Goal: Information Seeking & Learning: Learn about a topic

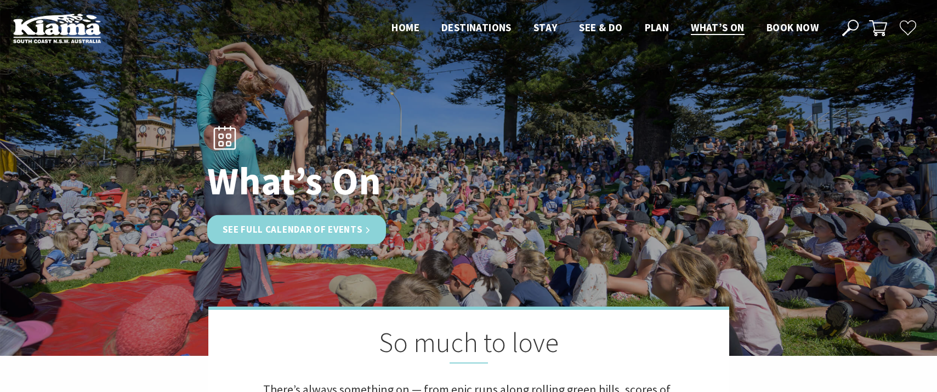
click at [337, 232] on link "See Full Calendar of Events" at bounding box center [296, 229] width 179 height 29
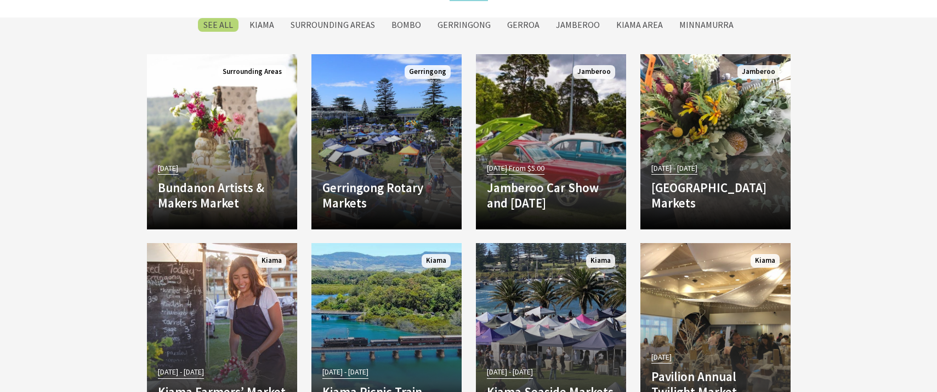
scroll to position [1904, 0]
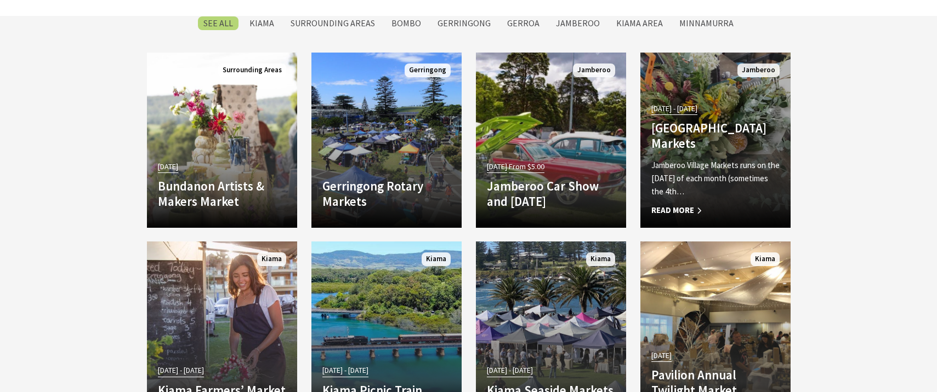
click at [692, 127] on h4 "[GEOGRAPHIC_DATA] Markets" at bounding box center [715, 136] width 128 height 30
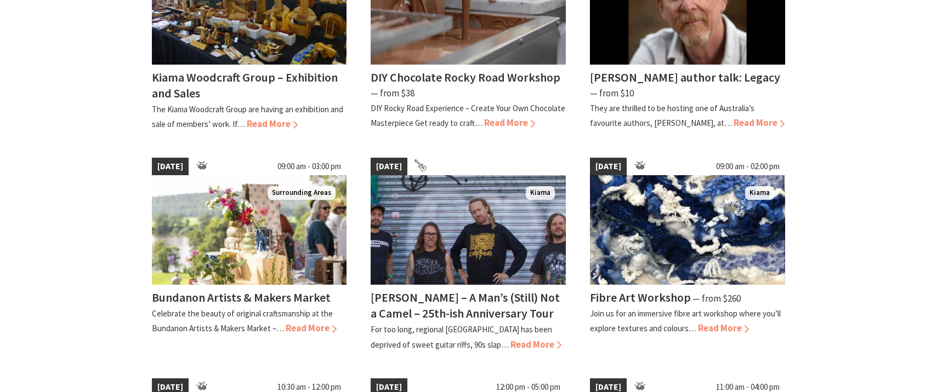
scroll to position [648, 0]
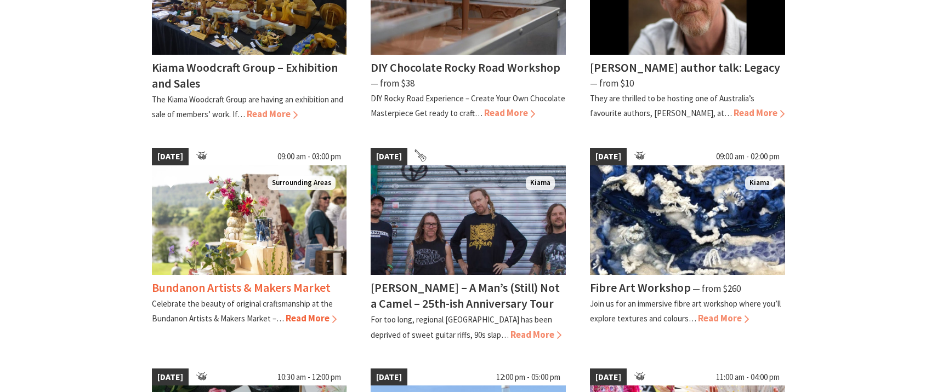
click at [302, 321] on span "Read More" at bounding box center [311, 318] width 51 height 12
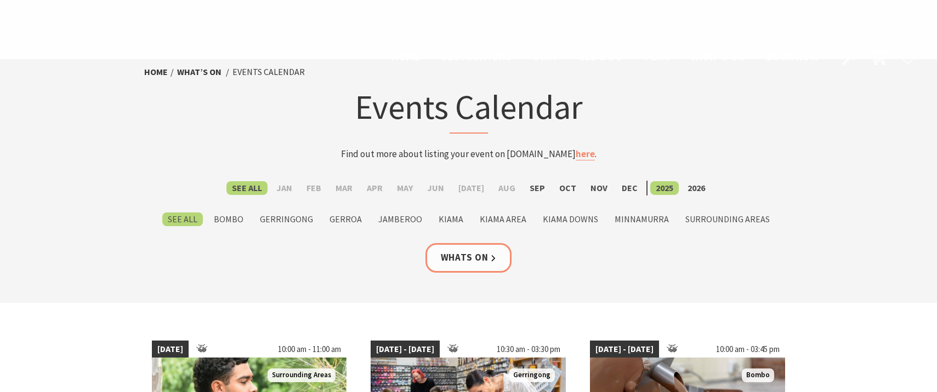
scroll to position [648, 0]
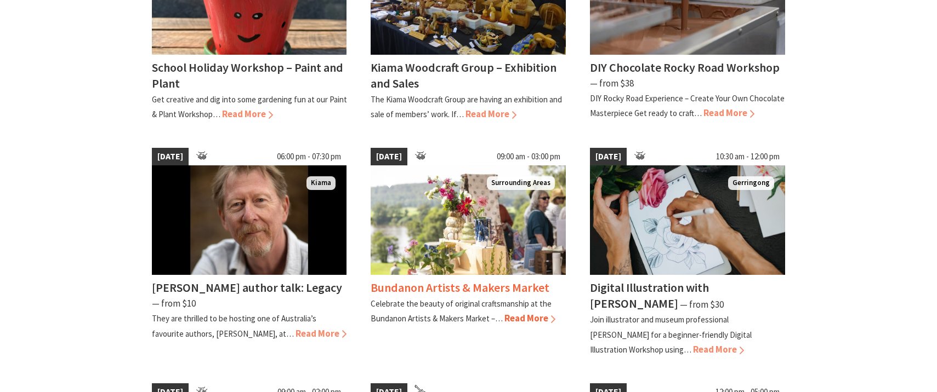
click at [462, 291] on h4 "Bundanon Artists & Makers Market" at bounding box center [460, 287] width 179 height 15
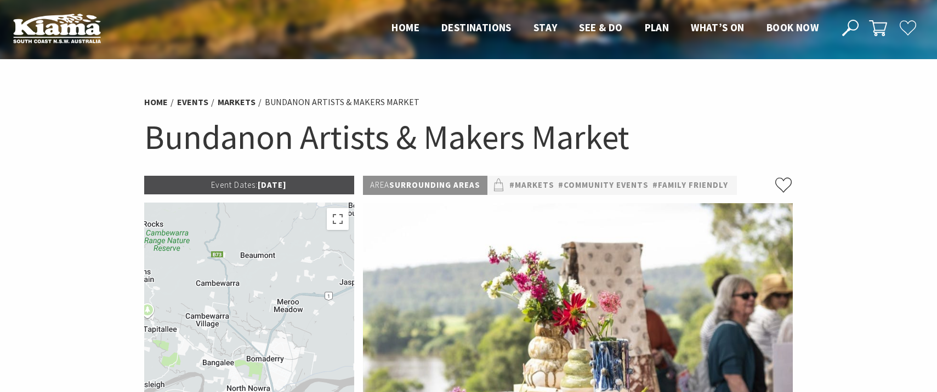
drag, startPoint x: 317, startPoint y: 293, endPoint x: 173, endPoint y: 368, distance: 162.6
click at [171, 372] on div at bounding box center [249, 326] width 210 height 247
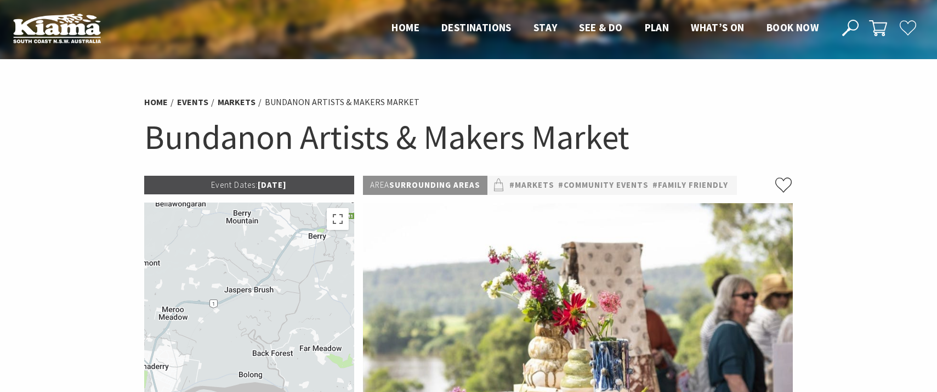
drag, startPoint x: 293, startPoint y: 331, endPoint x: 172, endPoint y: 338, distance: 120.8
click at [167, 340] on div at bounding box center [249, 326] width 210 height 247
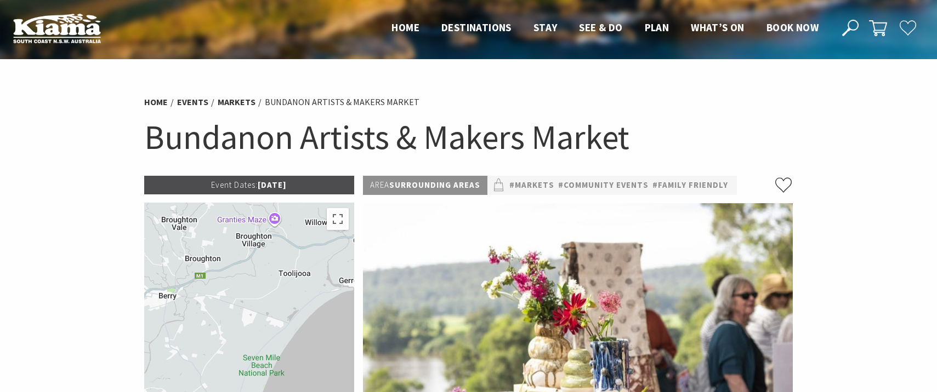
drag, startPoint x: 317, startPoint y: 301, endPoint x: 209, endPoint y: 345, distance: 115.8
click at [183, 354] on div at bounding box center [249, 326] width 210 height 247
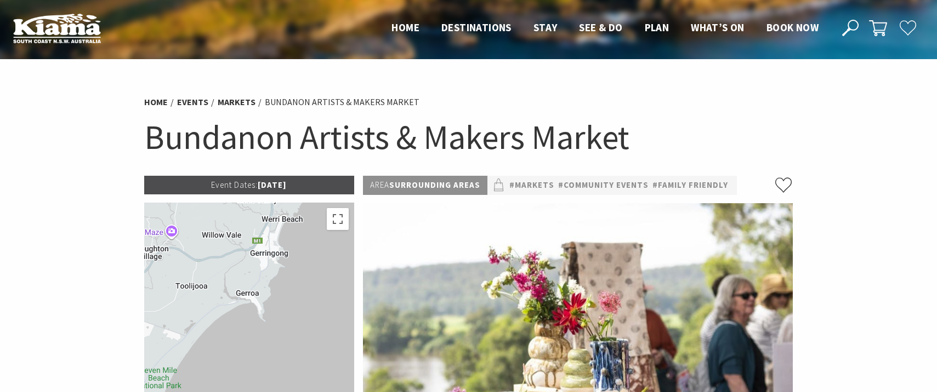
drag, startPoint x: 337, startPoint y: 325, endPoint x: 239, endPoint y: 336, distance: 98.3
click at [233, 339] on div at bounding box center [249, 326] width 210 height 247
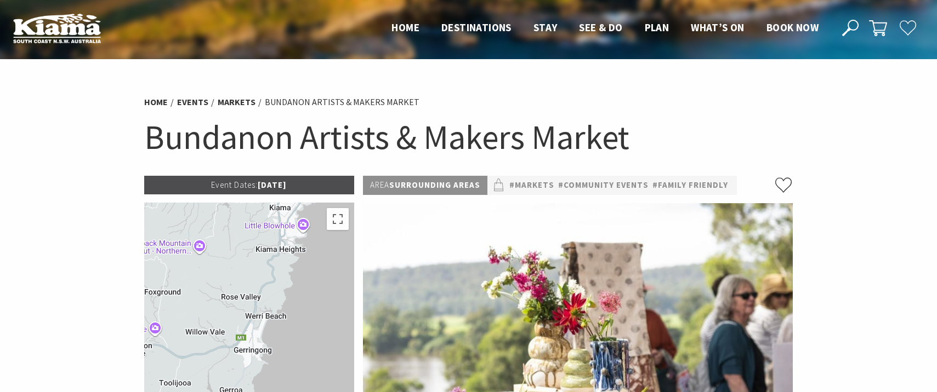
drag, startPoint x: 324, startPoint y: 270, endPoint x: 316, endPoint y: 338, distance: 67.9
click at [308, 368] on div at bounding box center [249, 326] width 210 height 247
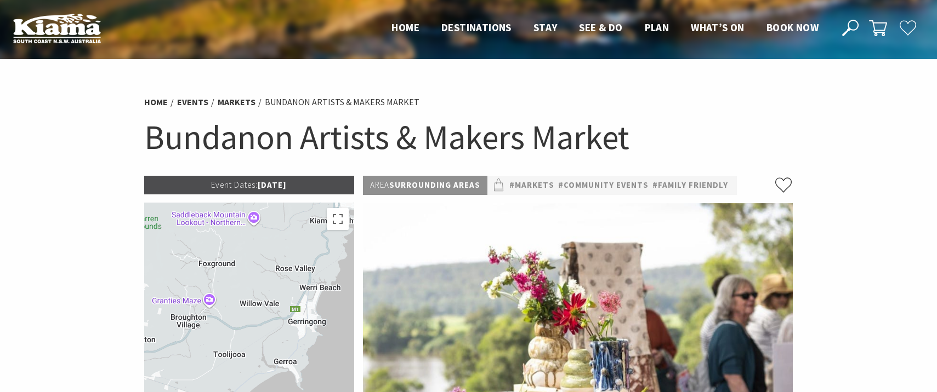
drag, startPoint x: 318, startPoint y: 285, endPoint x: 374, endPoint y: 249, distance: 65.5
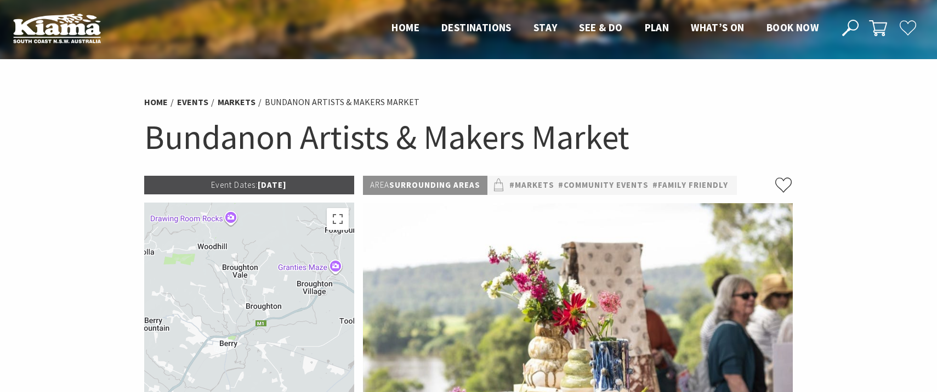
drag, startPoint x: 251, startPoint y: 312, endPoint x: 384, endPoint y: 277, distance: 137.2
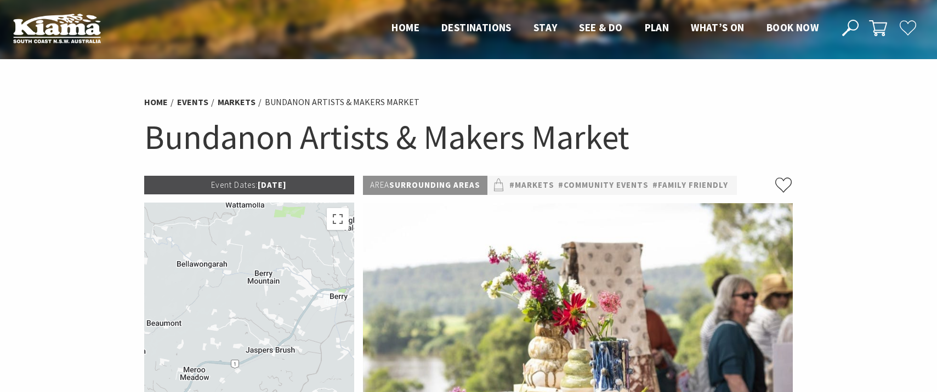
drag, startPoint x: 284, startPoint y: 323, endPoint x: 373, endPoint y: 290, distance: 94.9
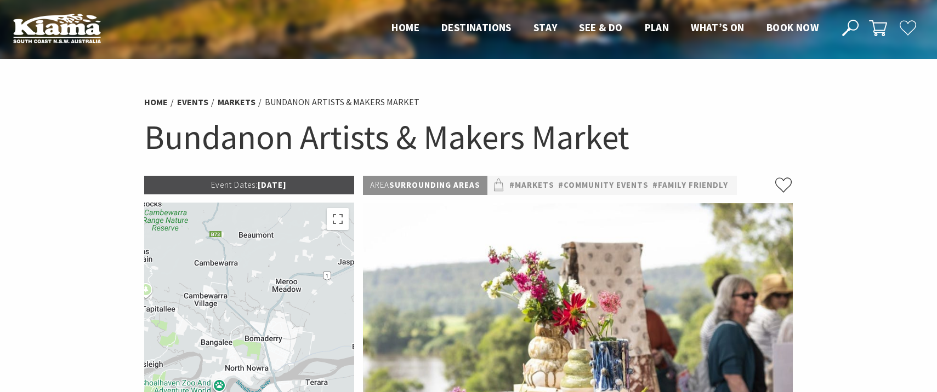
drag, startPoint x: 295, startPoint y: 328, endPoint x: 382, endPoint y: 245, distance: 119.8
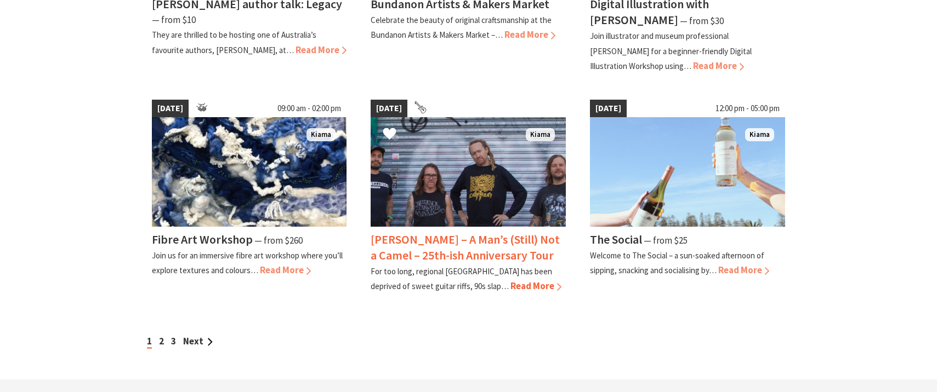
scroll to position [935, 0]
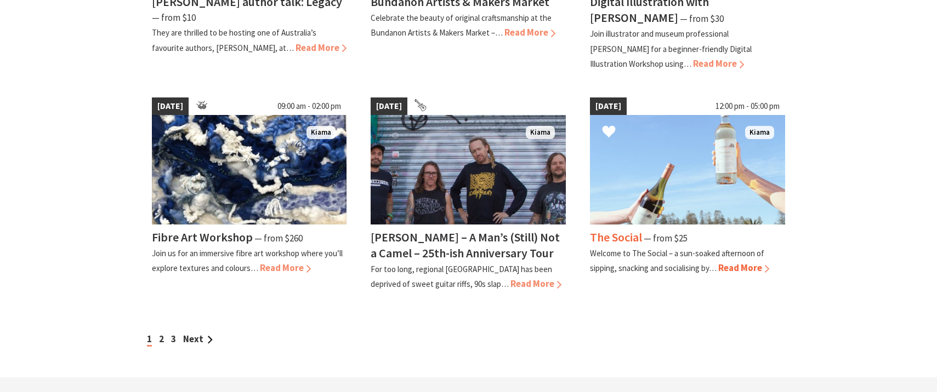
click at [738, 270] on span "Read More" at bounding box center [743, 268] width 51 height 12
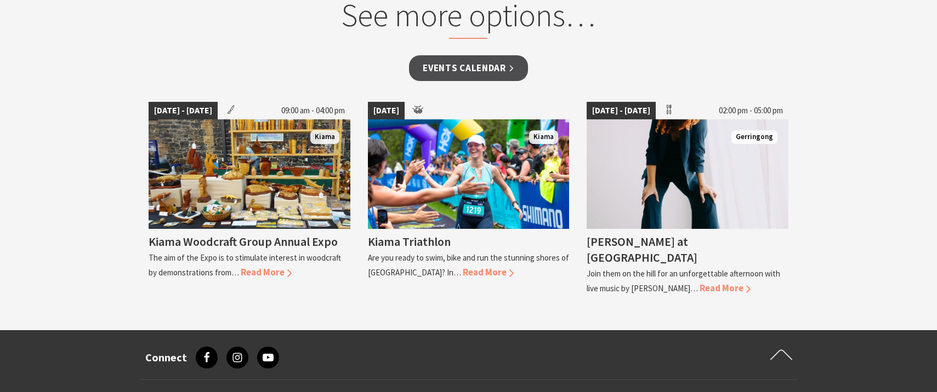
scroll to position [1022, 0]
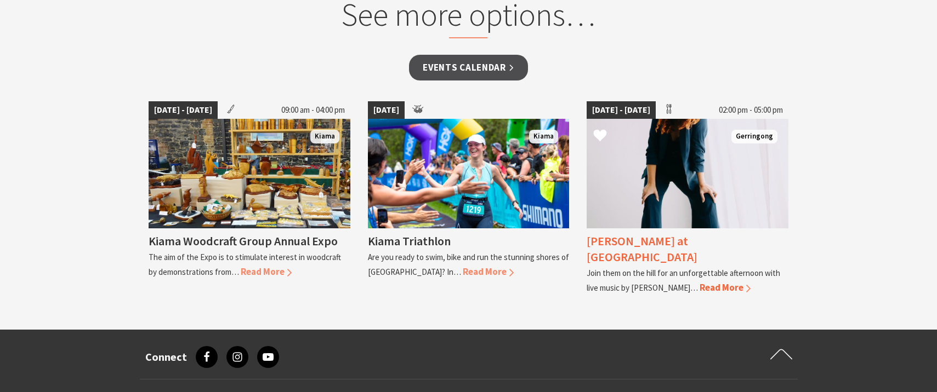
click at [671, 245] on h4 "Kay Proudlove at Crooked River Estate" at bounding box center [642, 249] width 111 height 31
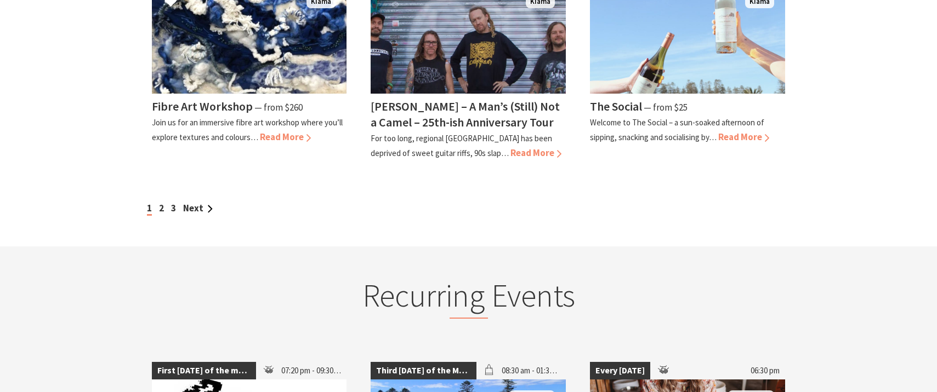
scroll to position [1077, 0]
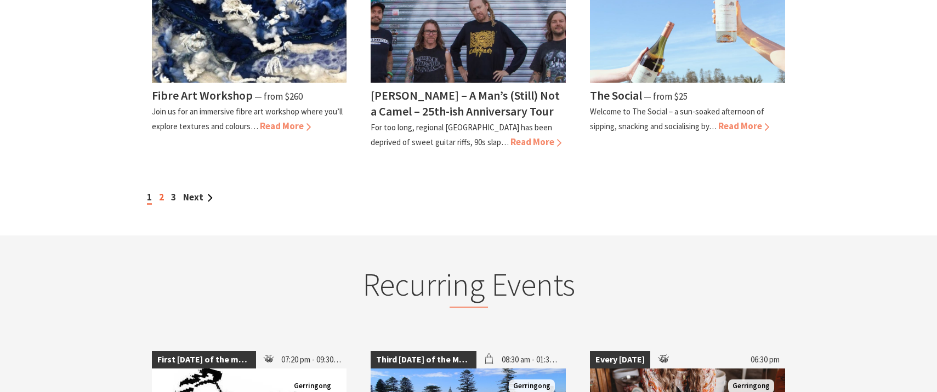
click at [161, 198] on link "2" at bounding box center [161, 197] width 5 height 12
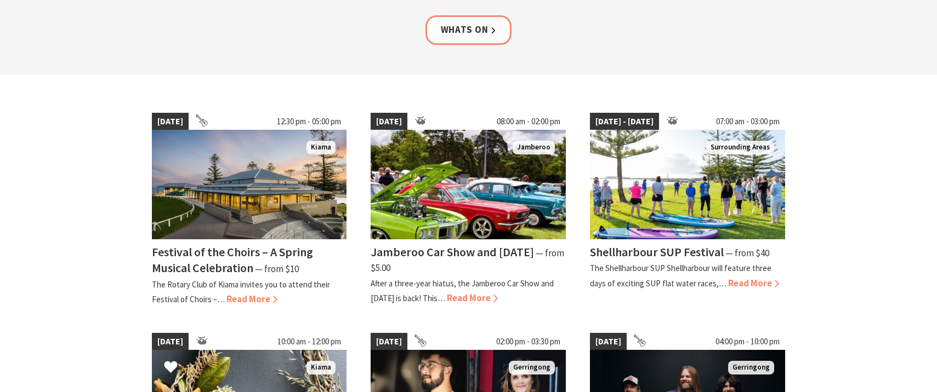
scroll to position [232, 0]
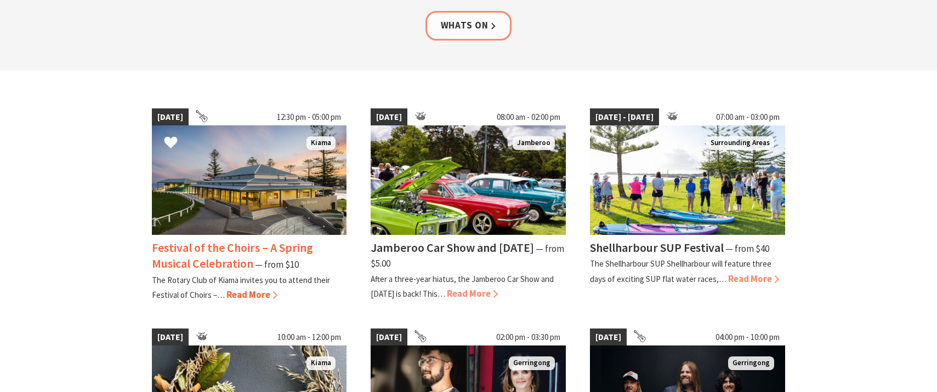
click at [246, 297] on span "Read More" at bounding box center [251, 295] width 51 height 12
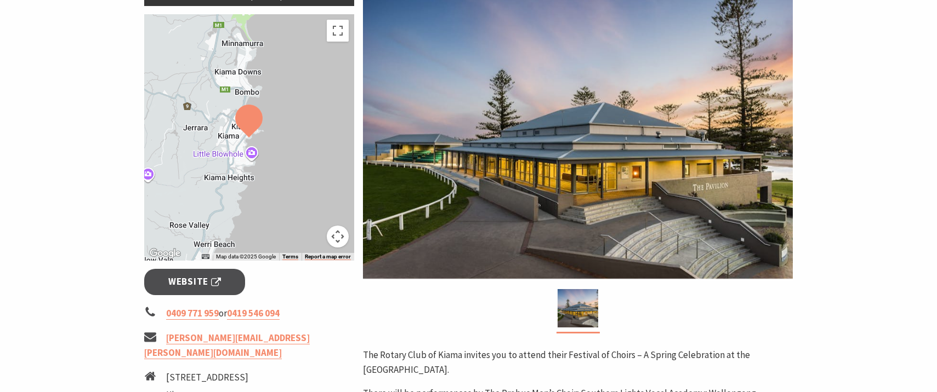
scroll to position [249, 0]
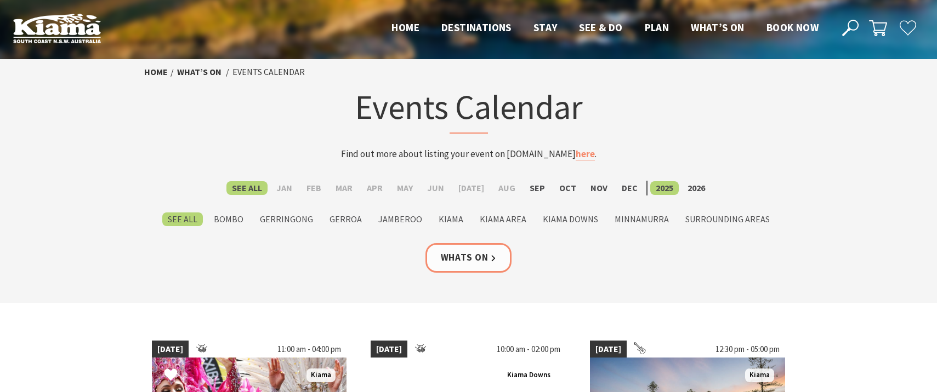
scroll to position [232, 0]
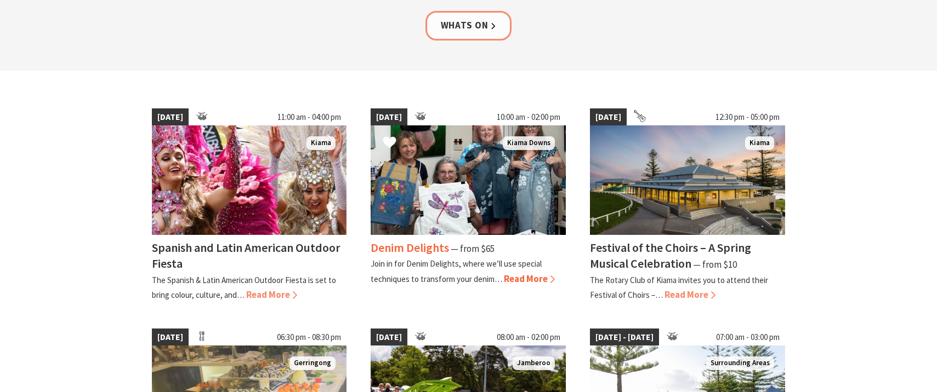
click at [421, 248] on h4 "Denim Delights" at bounding box center [410, 247] width 78 height 15
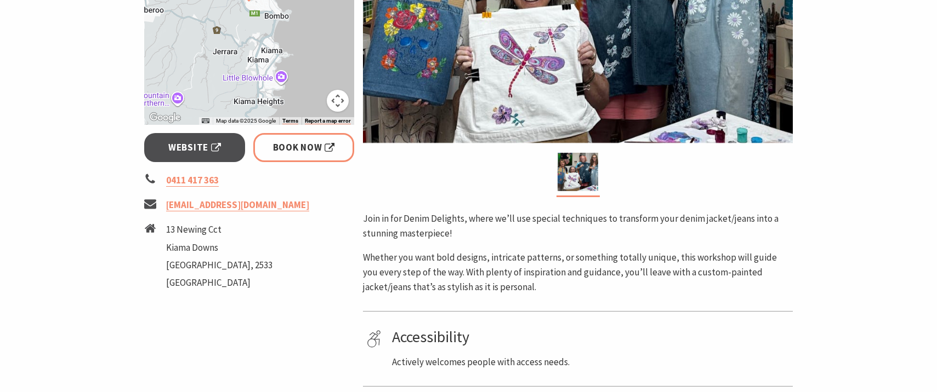
scroll to position [342, 0]
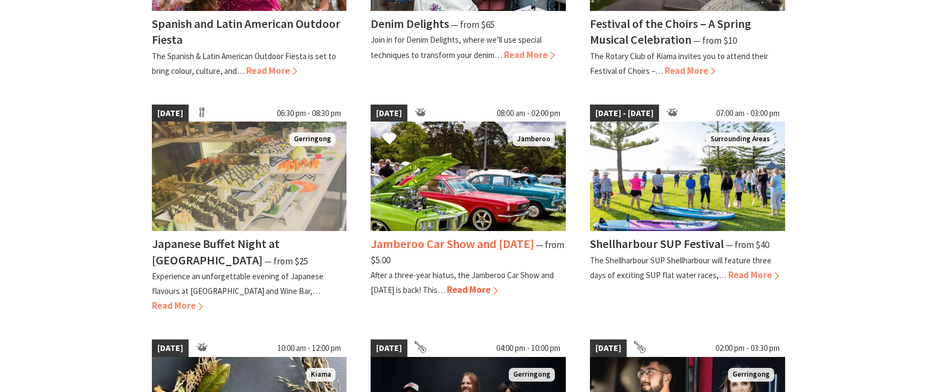
scroll to position [458, 0]
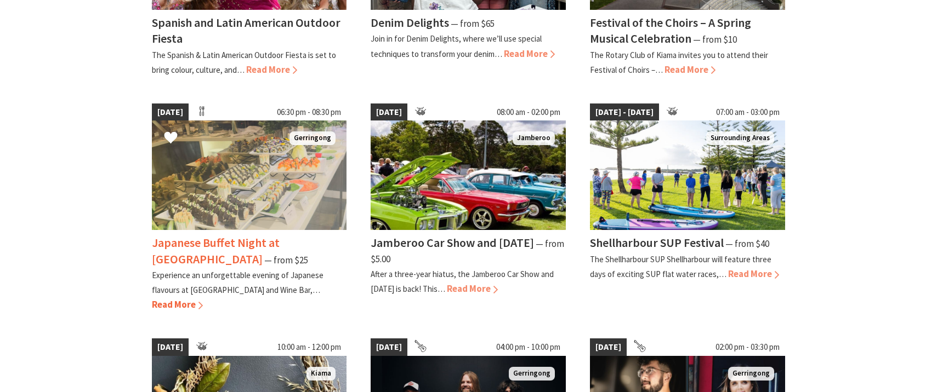
click at [248, 247] on h4 "Japanese Buffet Night at [GEOGRAPHIC_DATA]" at bounding box center [216, 250] width 128 height 31
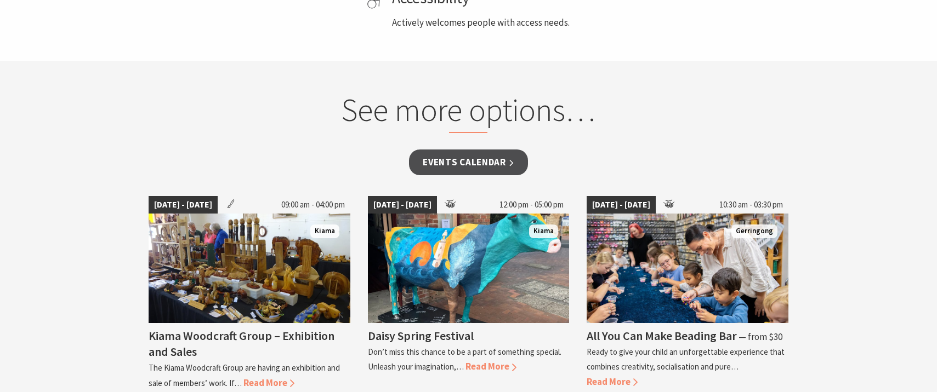
scroll to position [826, 0]
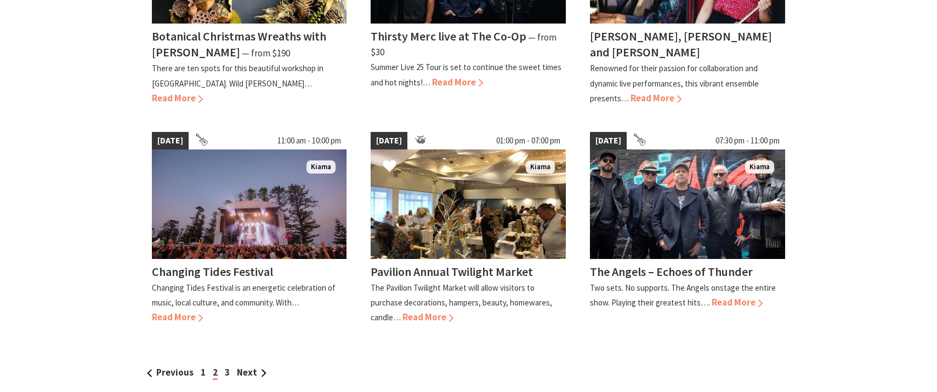
scroll to position [901, 0]
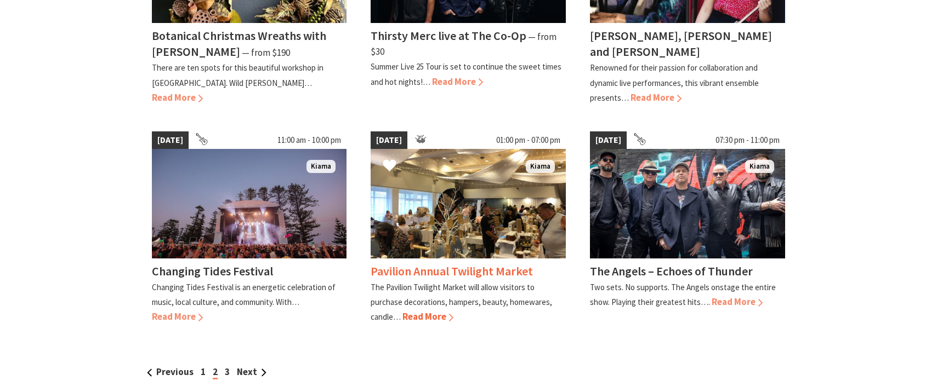
click at [429, 311] on span "Read More" at bounding box center [427, 317] width 51 height 12
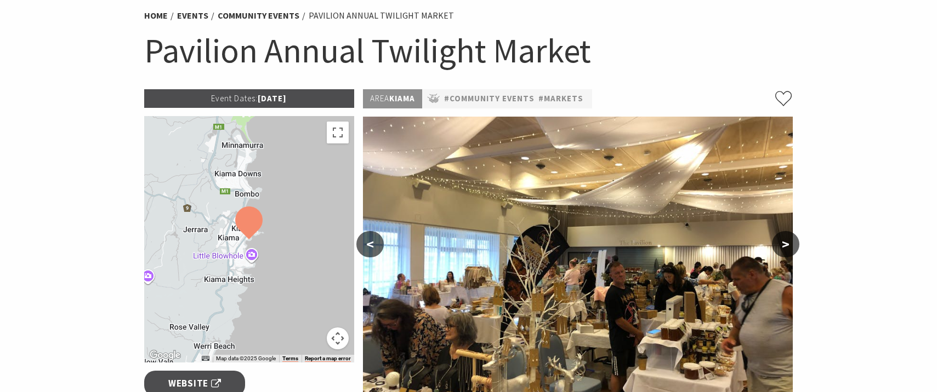
scroll to position [84, 0]
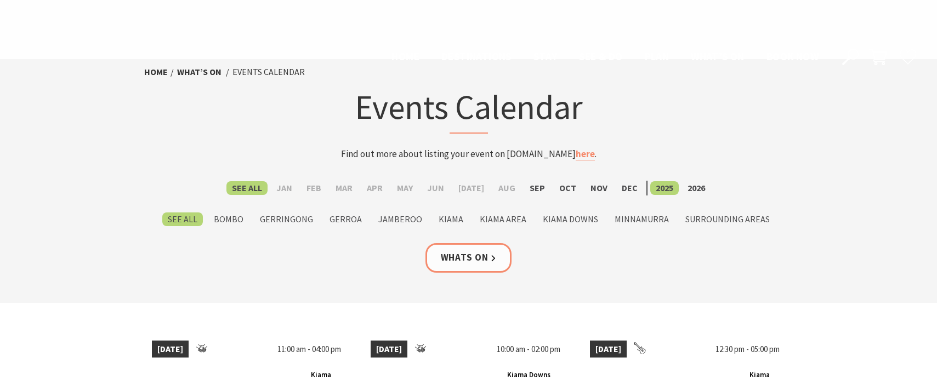
scroll to position [901, 0]
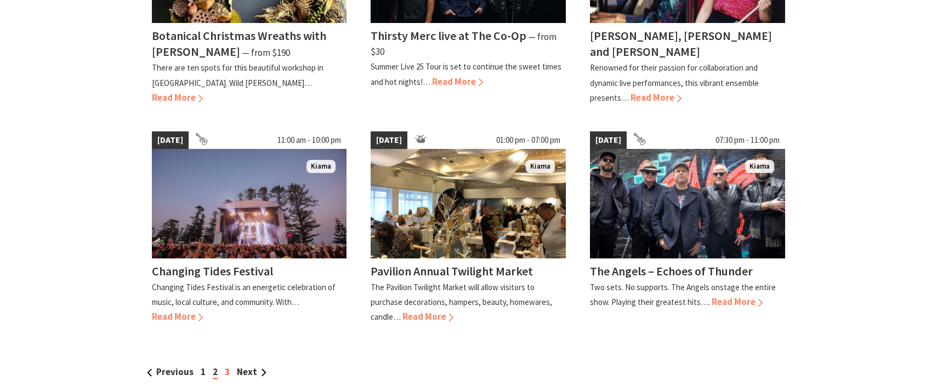
click at [227, 366] on link "3" at bounding box center [227, 372] width 5 height 12
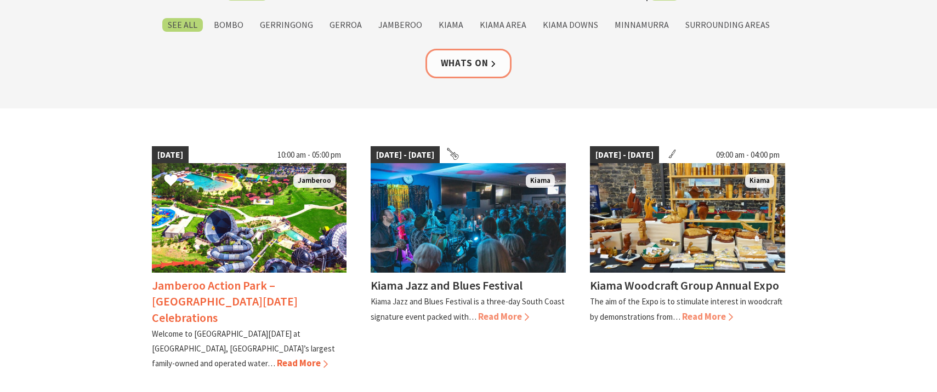
scroll to position [195, 0]
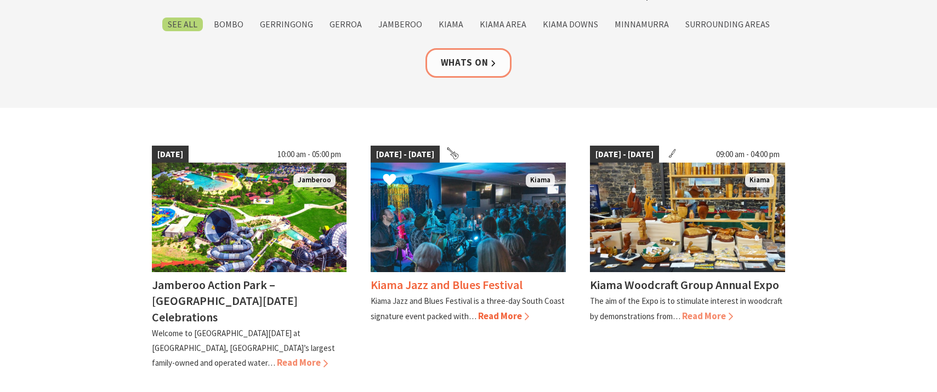
click at [501, 317] on span "Read More" at bounding box center [503, 316] width 51 height 12
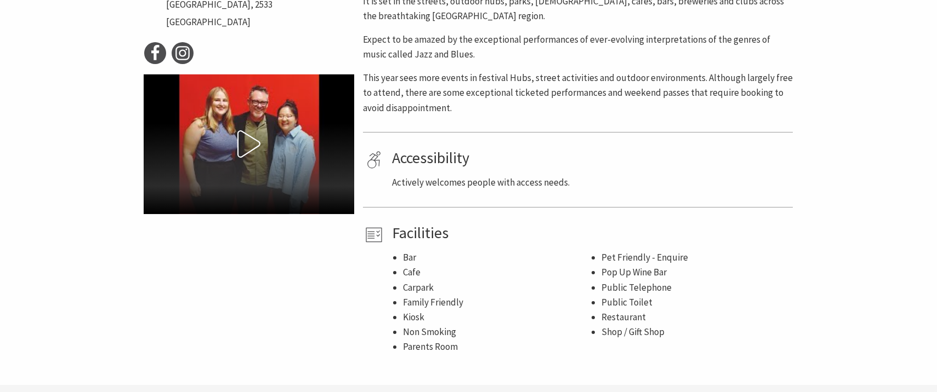
scroll to position [601, 0]
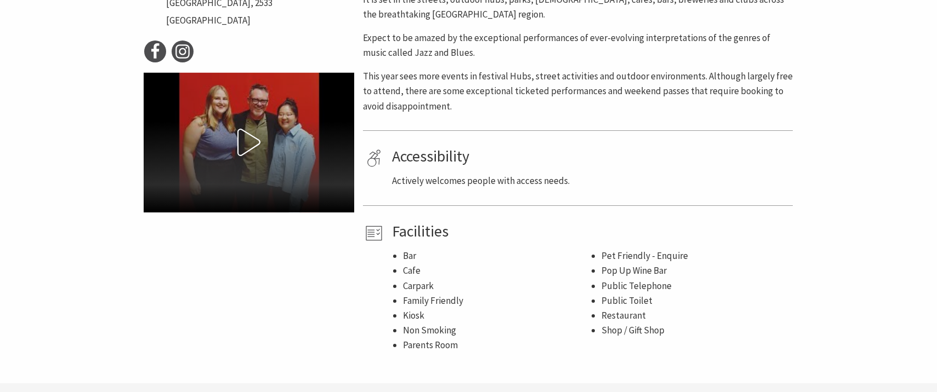
click at [253, 140] on icon at bounding box center [248, 142] width 27 height 27
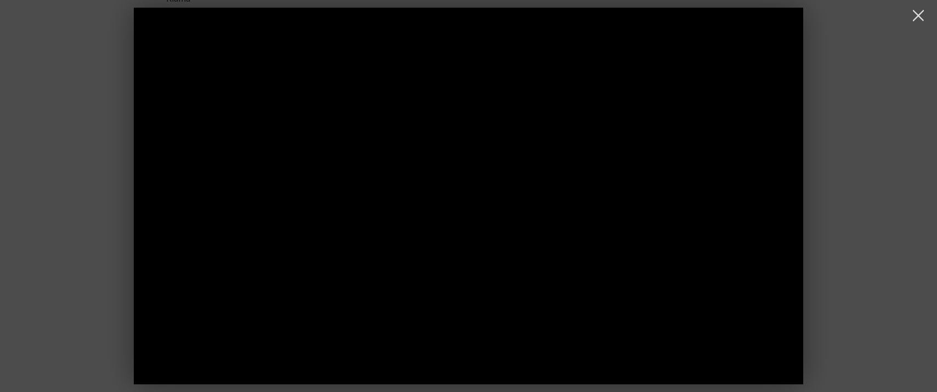
scroll to position [586, 0]
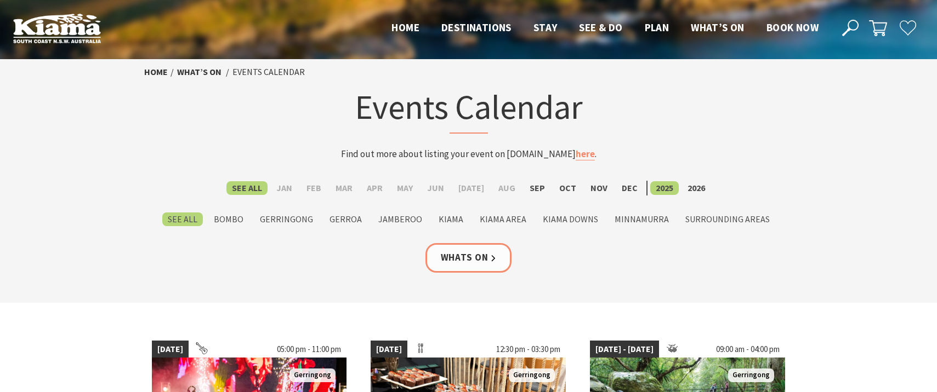
scroll to position [195, 0]
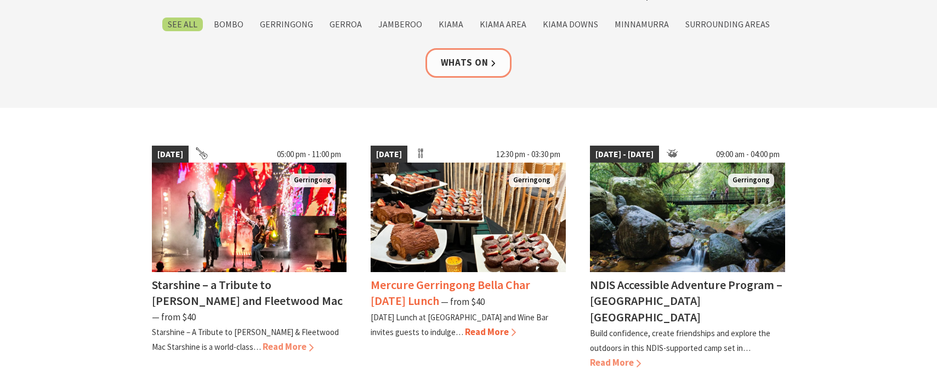
click at [455, 287] on h4 "Mercure Gerringong Bella Char [DATE] Lunch" at bounding box center [451, 292] width 160 height 31
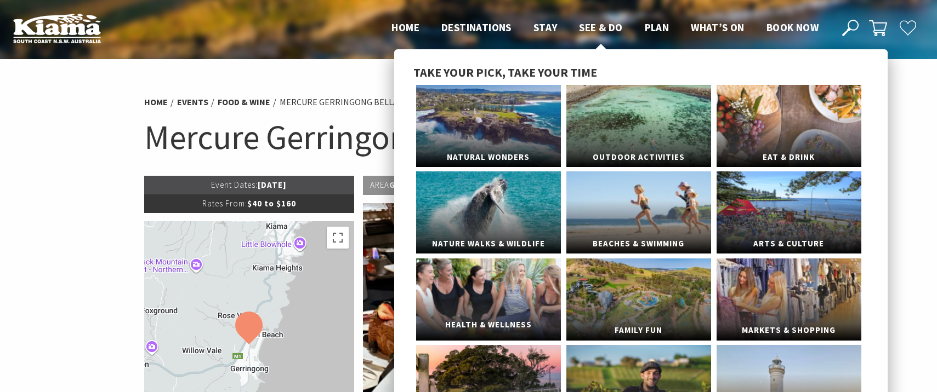
click at [486, 301] on link "Health & Wellness" at bounding box center [488, 300] width 145 height 82
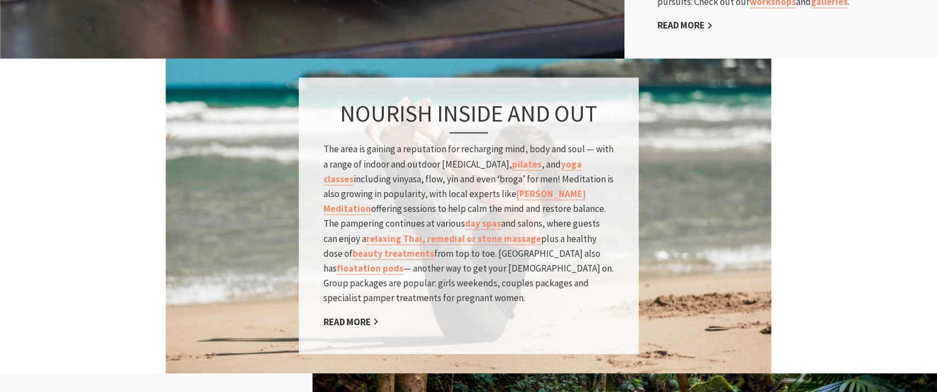
scroll to position [730, 0]
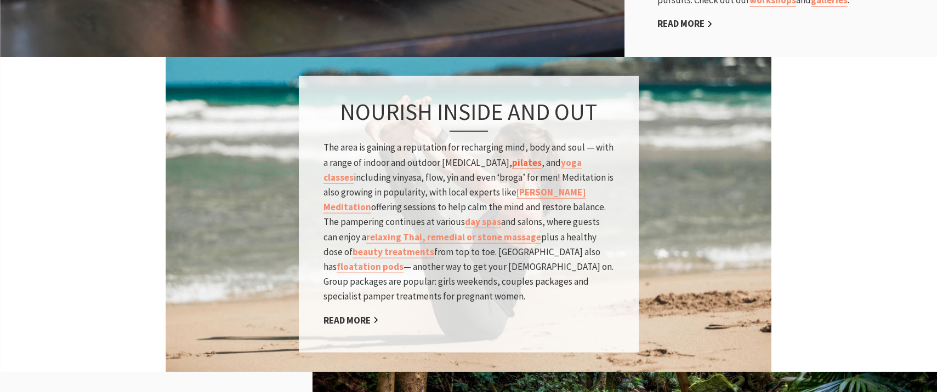
click at [512, 169] on link "pilates" at bounding box center [527, 162] width 30 height 13
click at [551, 172] on link "yoga classes" at bounding box center [452, 169] width 258 height 27
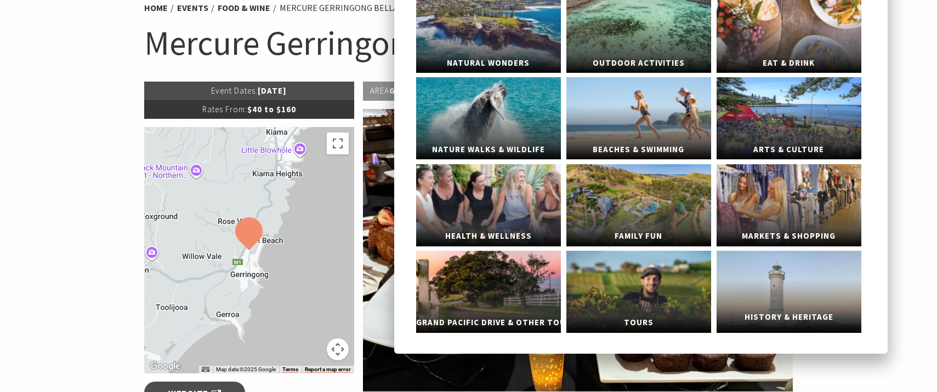
scroll to position [95, 0]
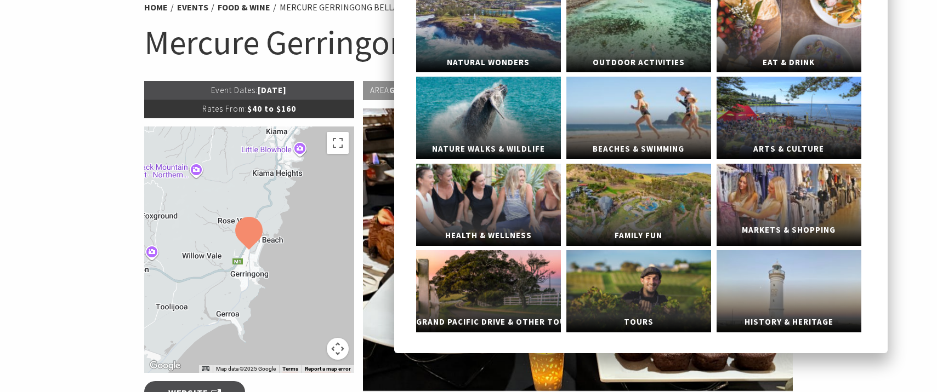
click at [779, 214] on link "Markets & Shopping" at bounding box center [788, 205] width 145 height 82
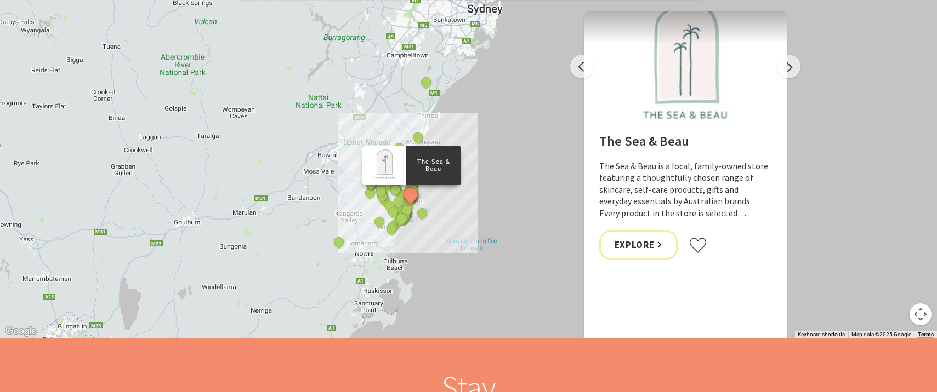
scroll to position [1177, 0]
click at [646, 246] on link "Explore" at bounding box center [638, 244] width 79 height 29
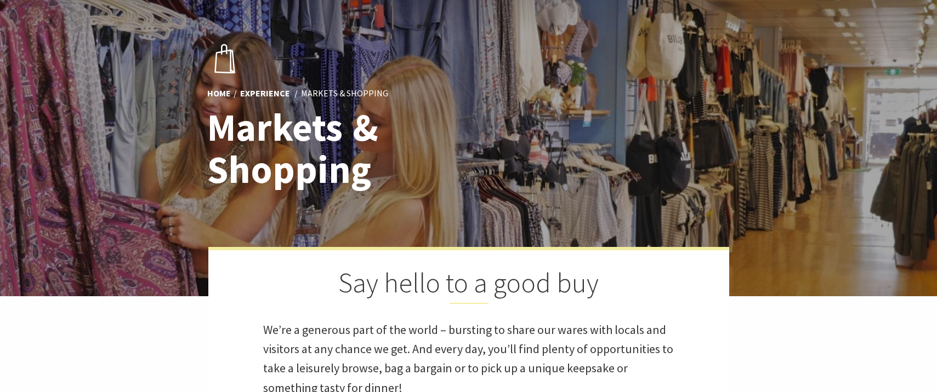
scroll to position [0, 0]
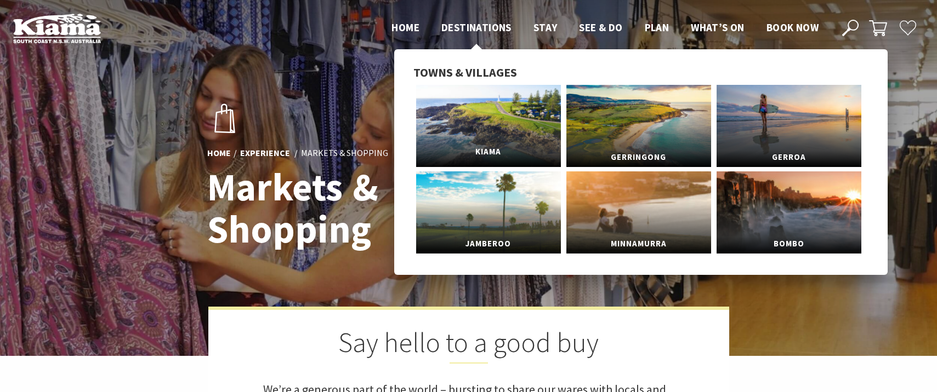
click at [492, 129] on link "Kiama" at bounding box center [488, 126] width 145 height 82
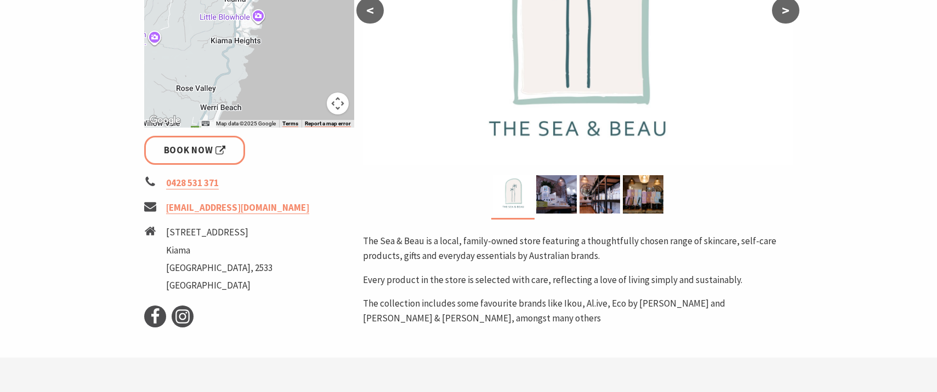
scroll to position [321, 0]
click at [564, 197] on img at bounding box center [556, 194] width 41 height 38
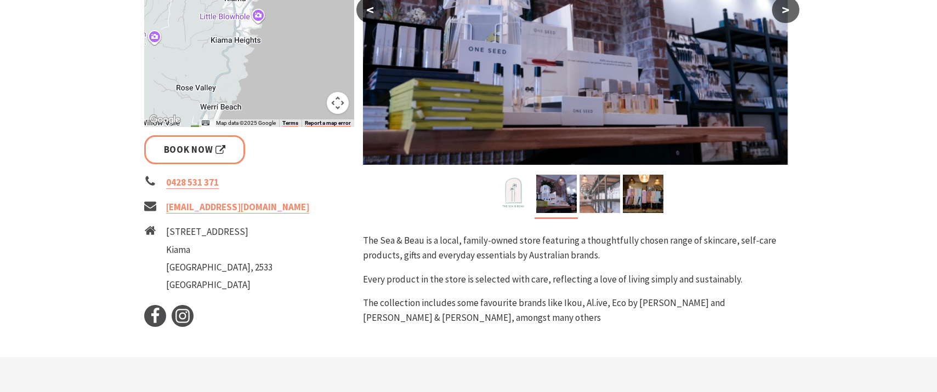
click at [600, 198] on img at bounding box center [599, 194] width 41 height 38
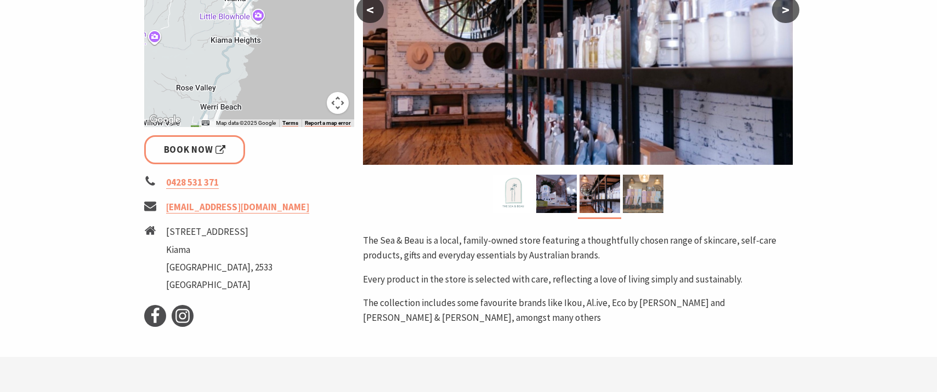
click at [647, 200] on img at bounding box center [643, 194] width 41 height 38
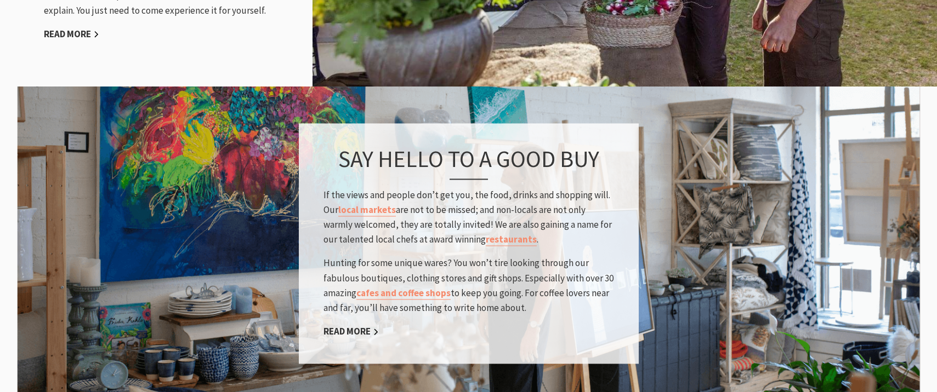
scroll to position [1580, 0]
click at [376, 203] on link "local markets" at bounding box center [367, 209] width 58 height 13
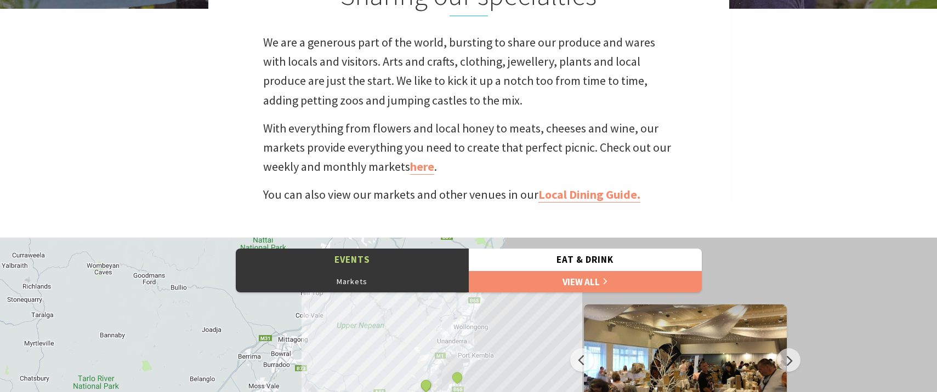
scroll to position [349, 0]
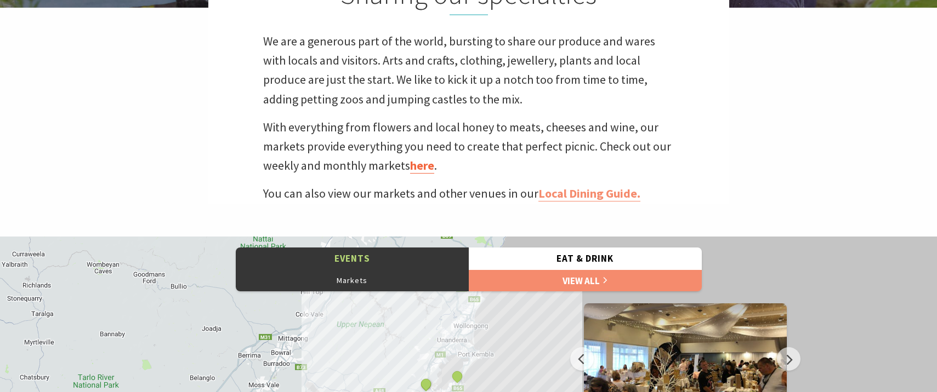
click at [424, 169] on link "here" at bounding box center [422, 166] width 24 height 16
click at [366, 280] on button "Markets" at bounding box center [352, 281] width 233 height 22
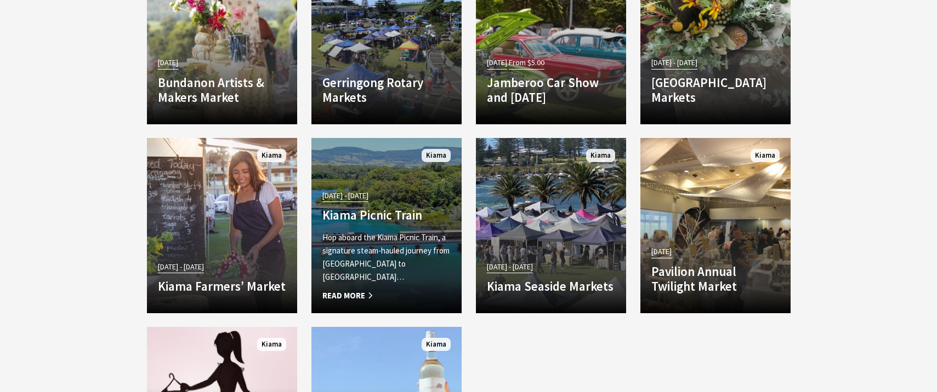
scroll to position [1099, 0]
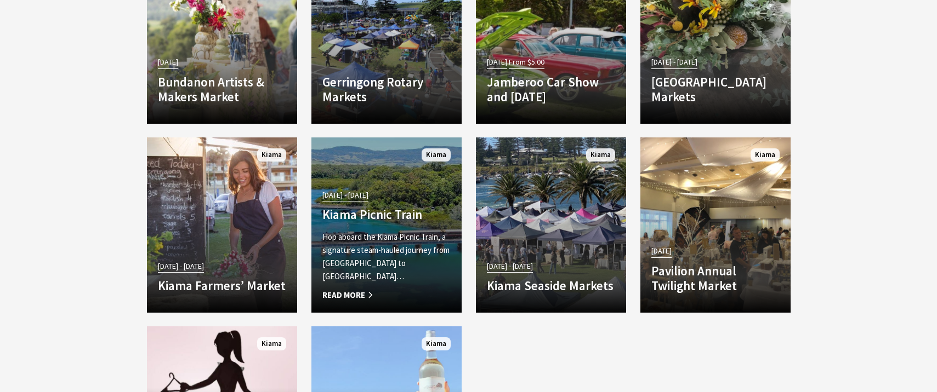
click at [345, 294] on span "Read More" at bounding box center [386, 295] width 128 height 13
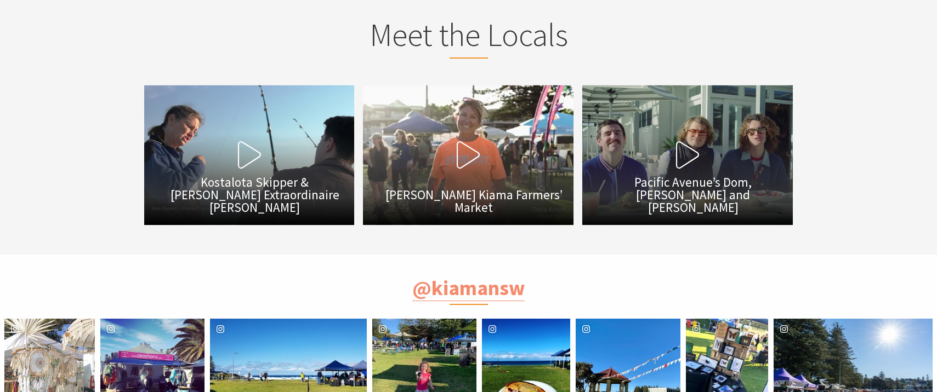
scroll to position [1742, 0]
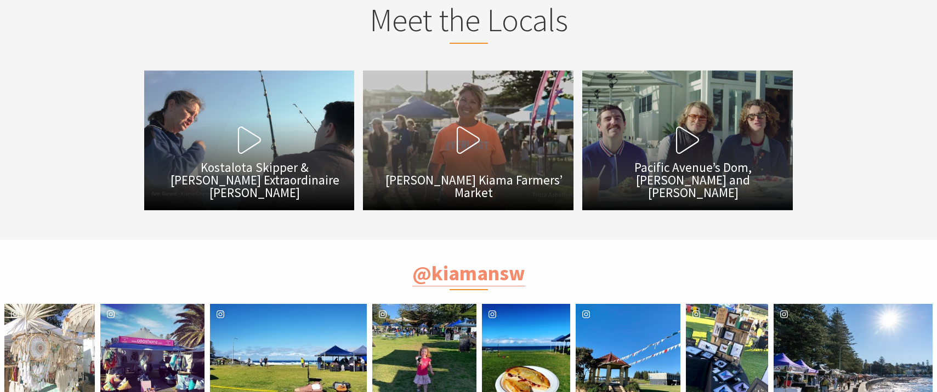
click at [470, 141] on icon at bounding box center [467, 140] width 27 height 27
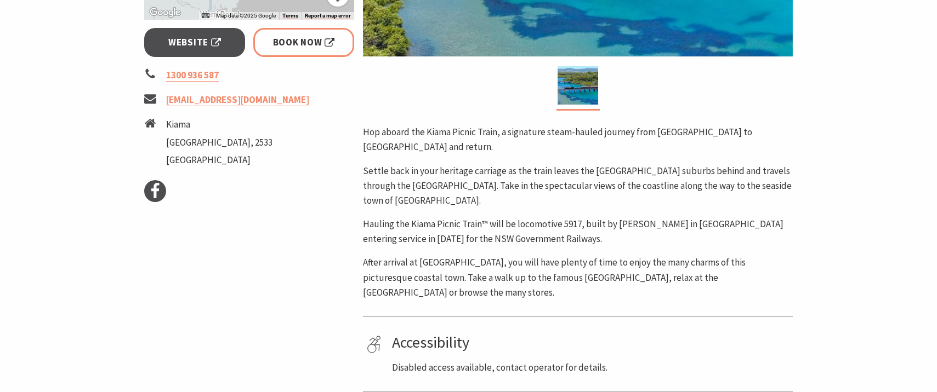
scroll to position [431, 0]
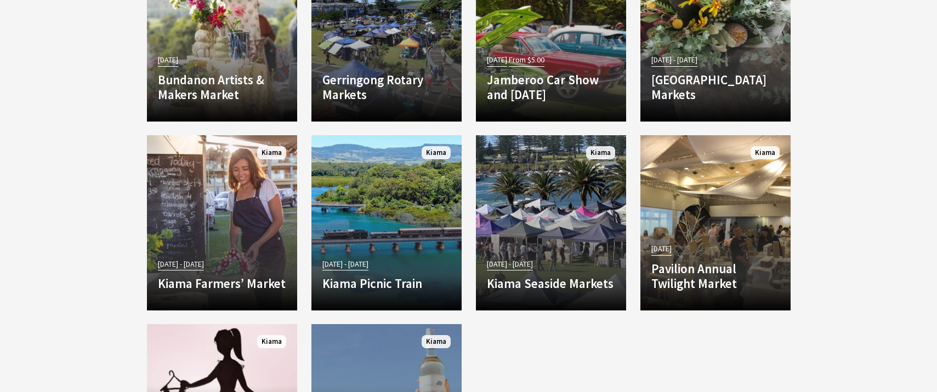
scroll to position [1056, 0]
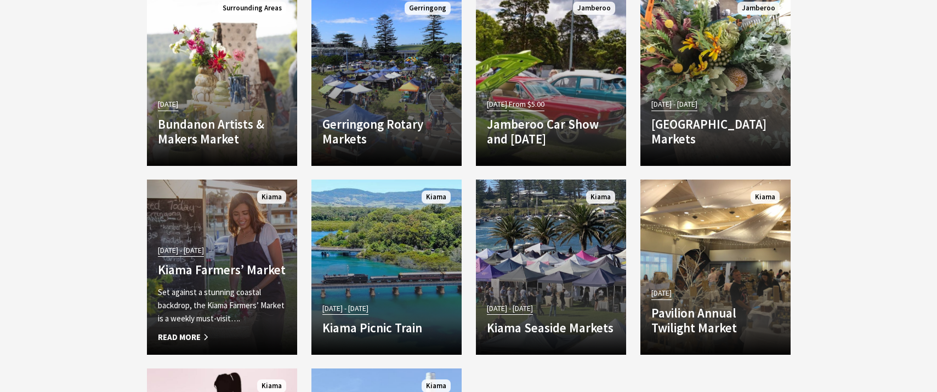
click at [200, 269] on h4 "Kiama Farmers’ Market" at bounding box center [222, 270] width 128 height 15
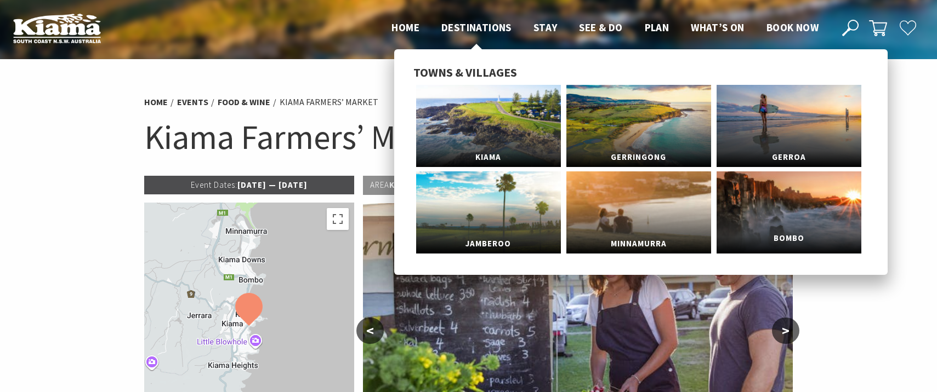
click at [778, 229] on span "Bombo" at bounding box center [788, 239] width 145 height 20
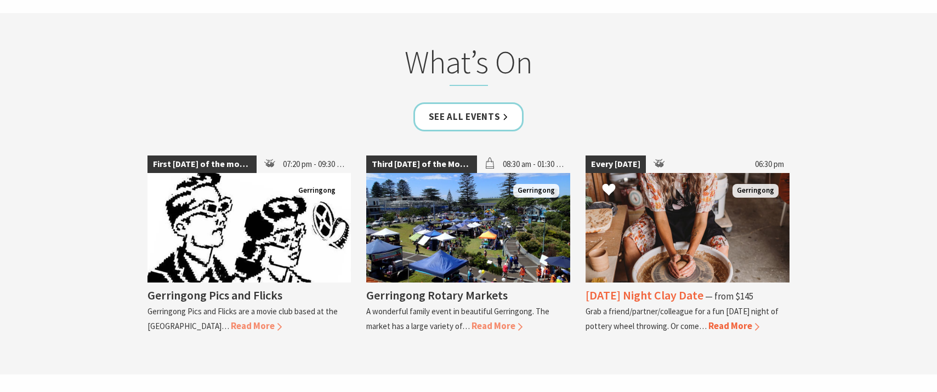
scroll to position [2455, 0]
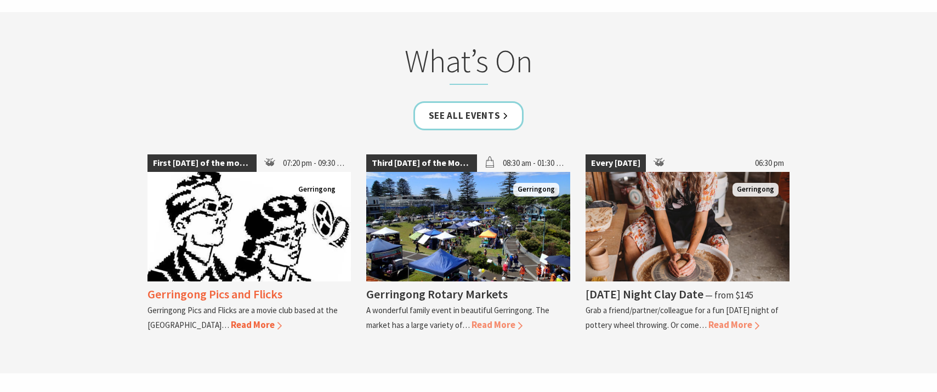
click at [235, 299] on h4 "Gerringong Pics and Flicks" at bounding box center [214, 294] width 135 height 15
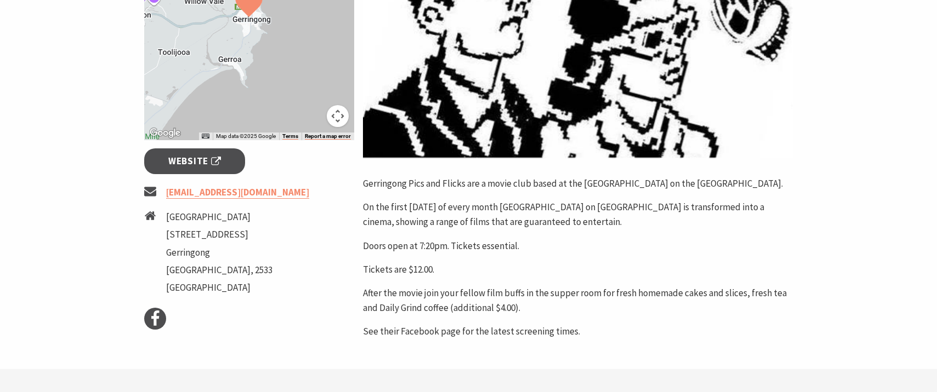
scroll to position [329, 0]
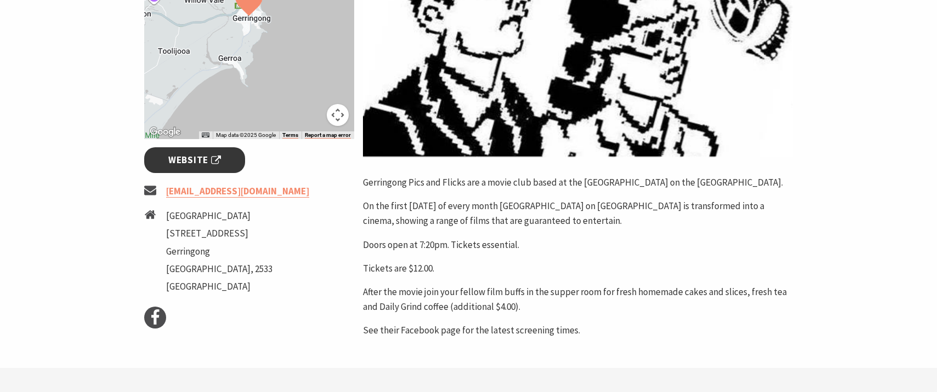
click at [220, 161] on span "Website" at bounding box center [194, 160] width 53 height 15
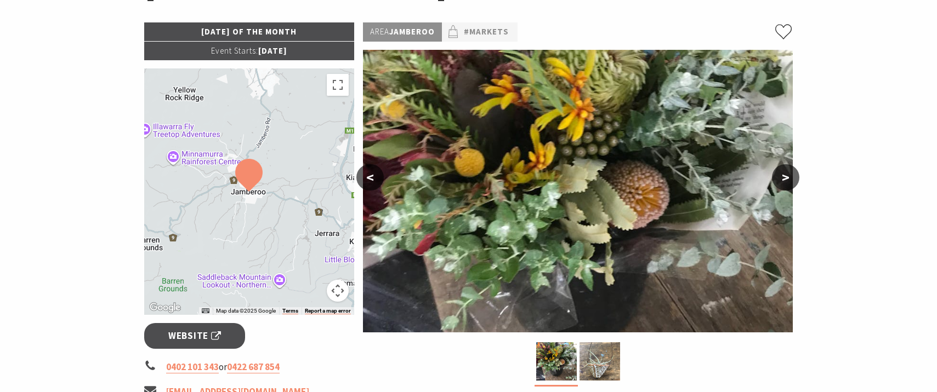
scroll to position [154, 0]
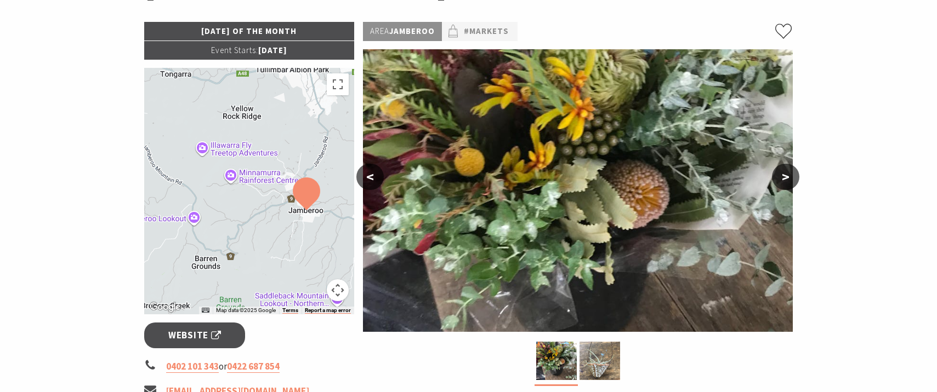
drag, startPoint x: 332, startPoint y: 140, endPoint x: 389, endPoint y: 160, distance: 60.0
click at [389, 160] on div "[DATE] of the Month Event Starts: [DATE] ← Move left → Move right ↑ Move up ↓ M…" at bounding box center [469, 393] width 658 height 743
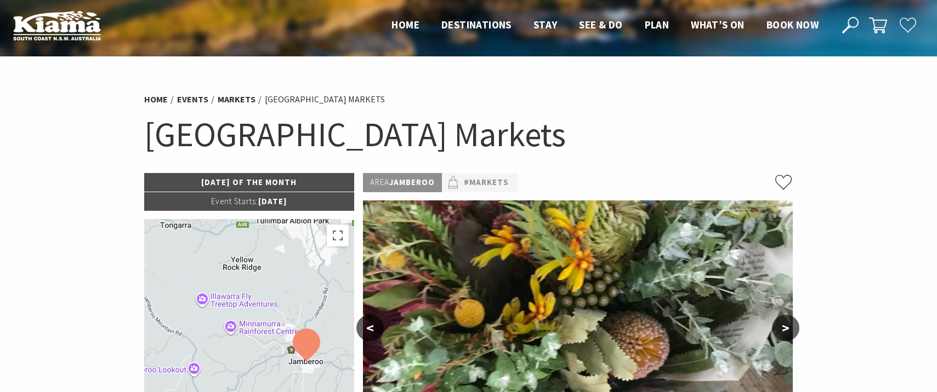
scroll to position [0, 0]
